Goal: Information Seeking & Learning: Learn about a topic

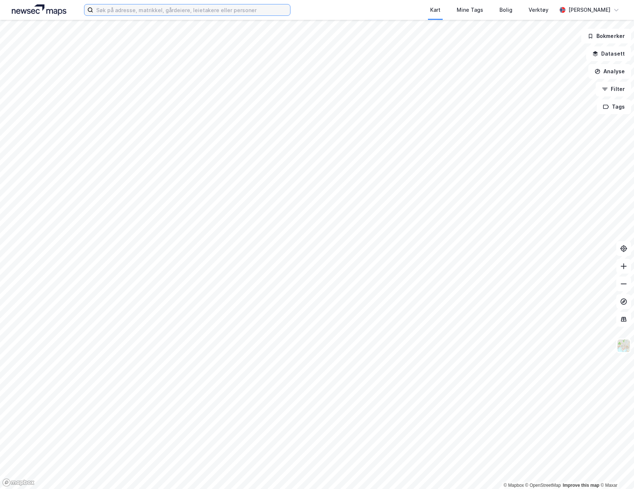
click at [138, 14] on input at bounding box center [191, 9] width 197 height 11
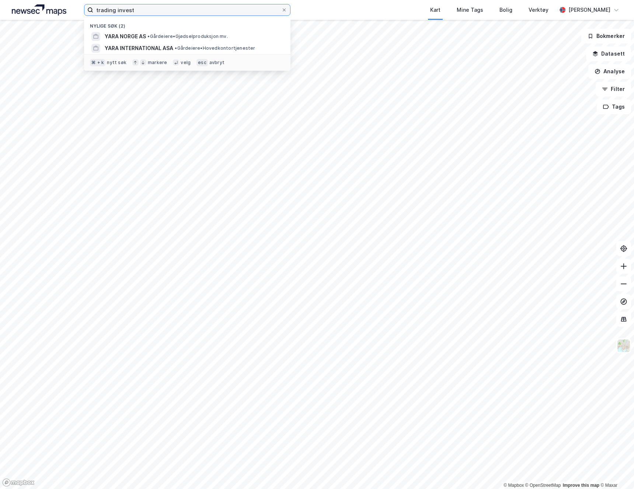
type input "trading invest"
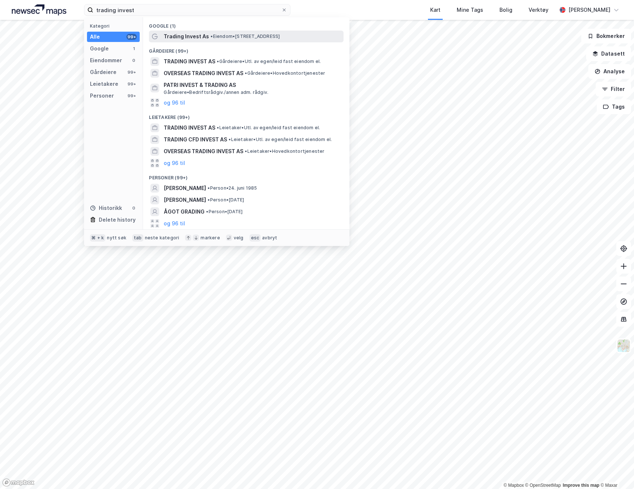
click at [199, 35] on span "Trading Invest As" at bounding box center [186, 36] width 45 height 9
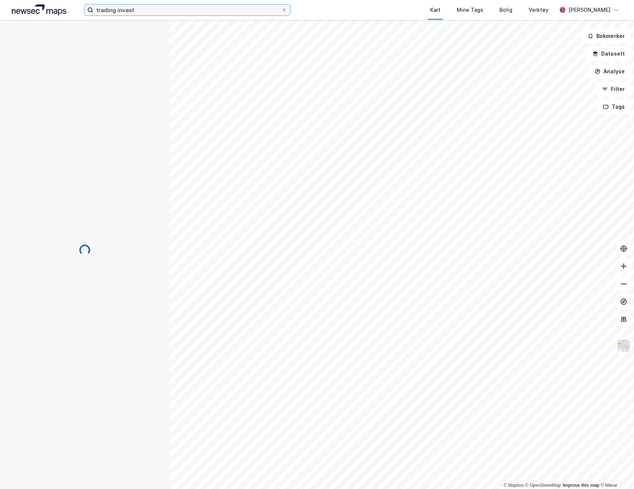
click at [144, 14] on input "trading invest" at bounding box center [187, 9] width 188 height 11
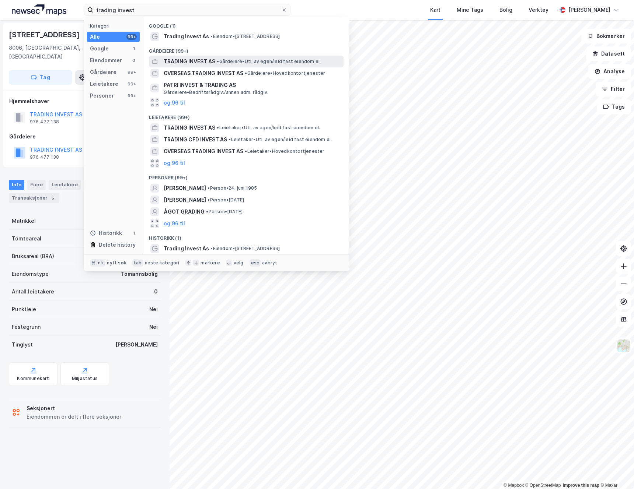
click at [189, 60] on span "TRADING INVEST AS" at bounding box center [190, 61] width 52 height 9
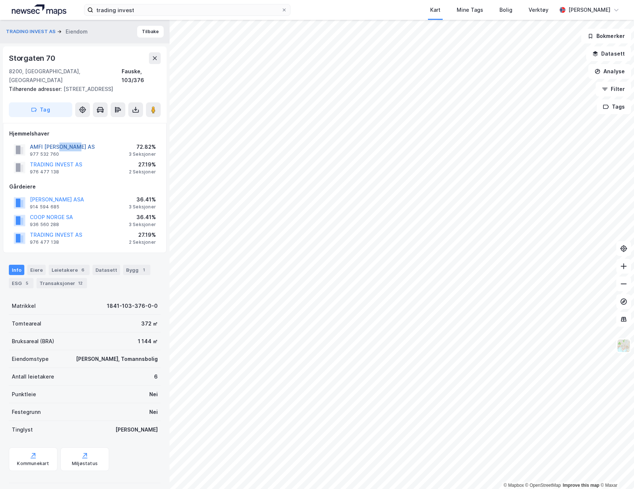
click at [0, 0] on button "AMFI BYGG FAUSKE AS" at bounding box center [0, 0] width 0 height 0
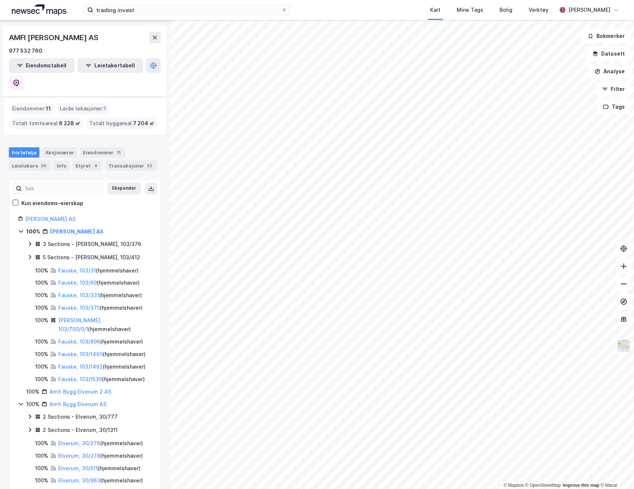
scroll to position [80, 0]
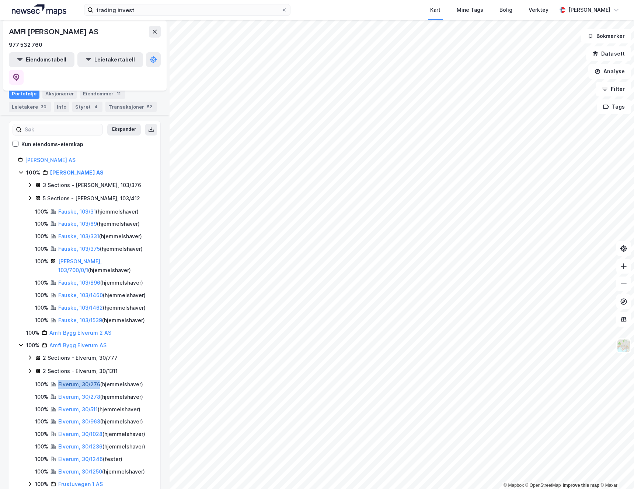
click at [68, 381] on link "Elverum, 30/276" at bounding box center [79, 384] width 42 height 6
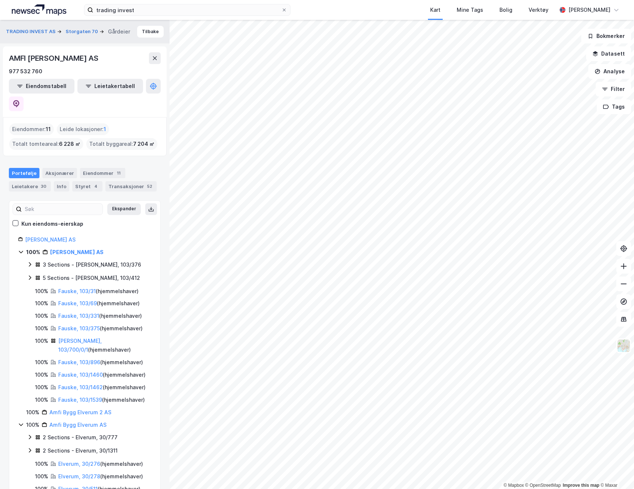
click at [20, 123] on div "Eiendommer : 11" at bounding box center [31, 129] width 45 height 12
click at [90, 168] on div "Eiendommer 11" at bounding box center [102, 173] width 45 height 10
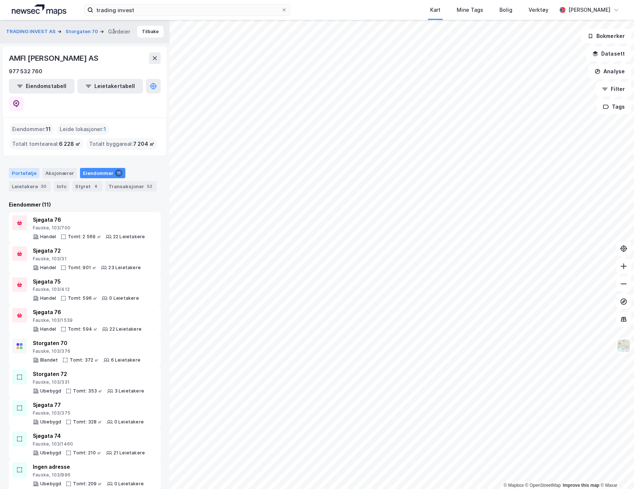
click at [20, 168] on div "Portefølje" at bounding box center [24, 173] width 31 height 10
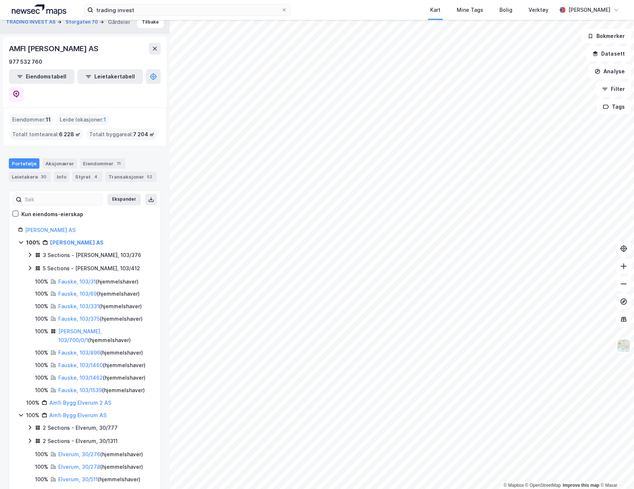
scroll to position [17, 0]
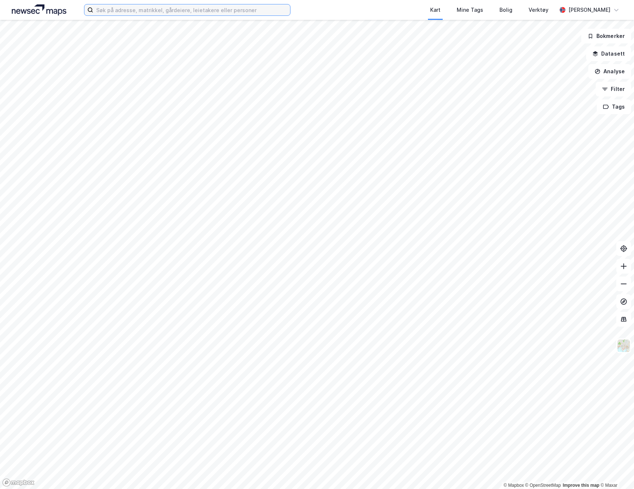
click at [142, 12] on input at bounding box center [191, 9] width 197 height 11
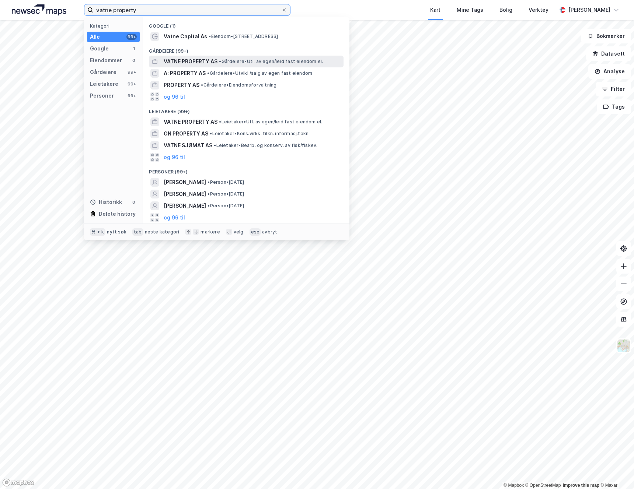
type input "vatne property"
click at [178, 60] on span "VATNE PROPERTY AS" at bounding box center [191, 61] width 54 height 9
